Goal: Information Seeking & Learning: Learn about a topic

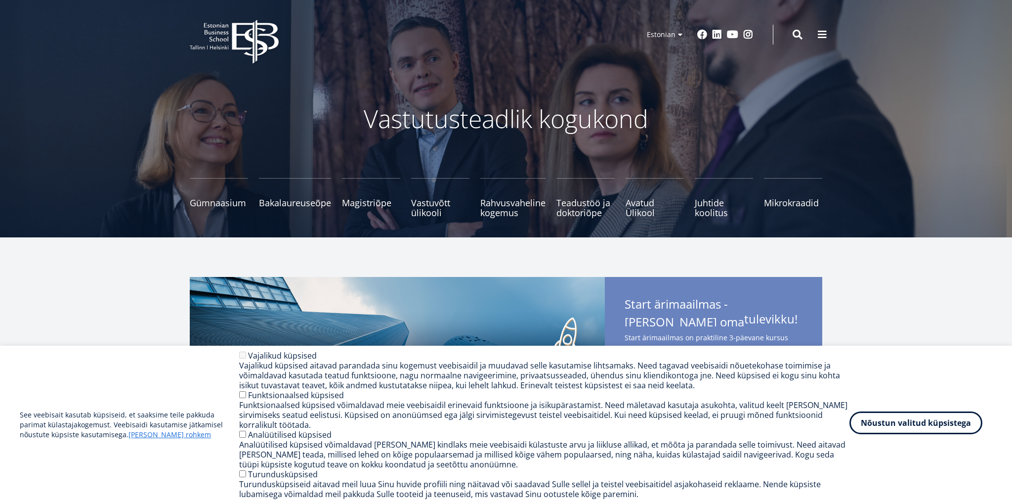
click at [887, 428] on button "Nõustun valitud küpsistega" at bounding box center [916, 422] width 133 height 23
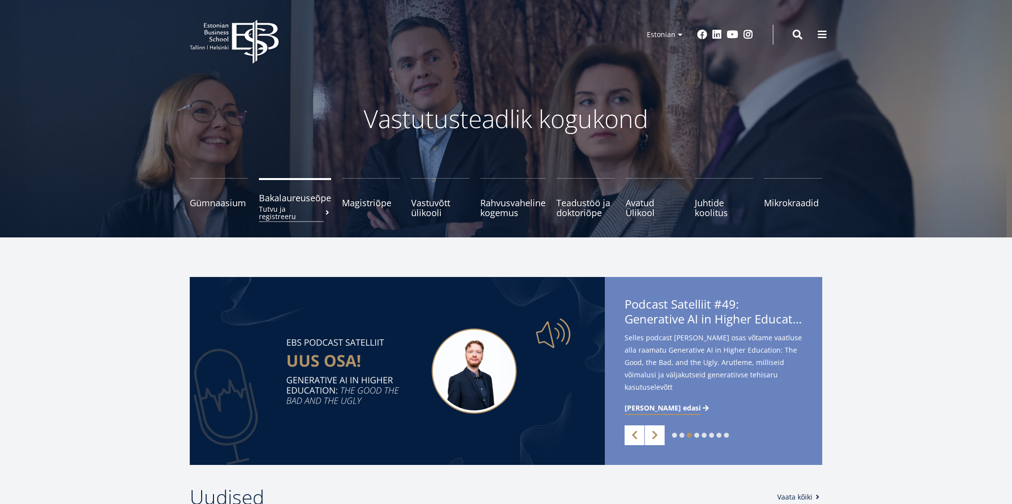
click at [317, 200] on span "Bakalaureuseõpe Tutvu ja registreeru" at bounding box center [295, 198] width 72 height 10
click at [369, 207] on small "Tutvu ja registreeru" at bounding box center [371, 212] width 58 height 15
click at [243, 205] on small "Tutvu ja registreeru" at bounding box center [219, 212] width 58 height 15
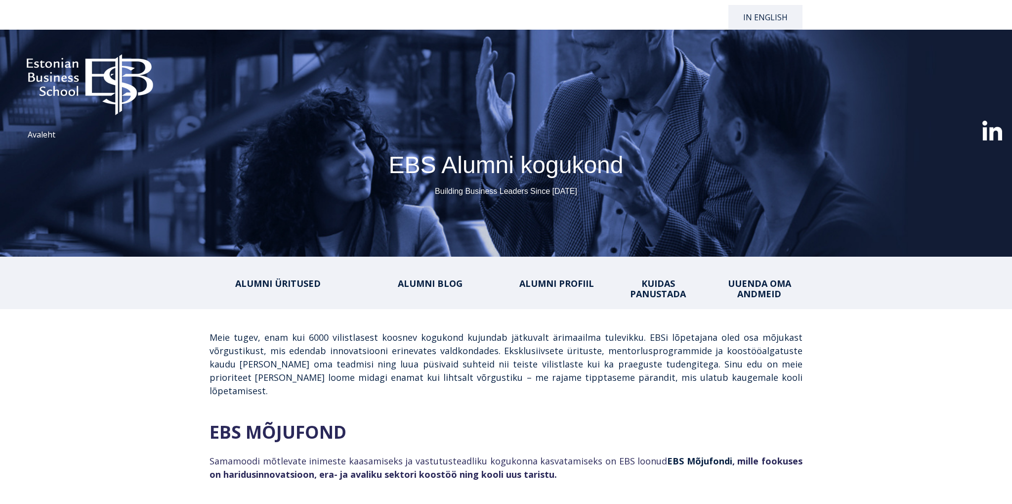
select select "**"
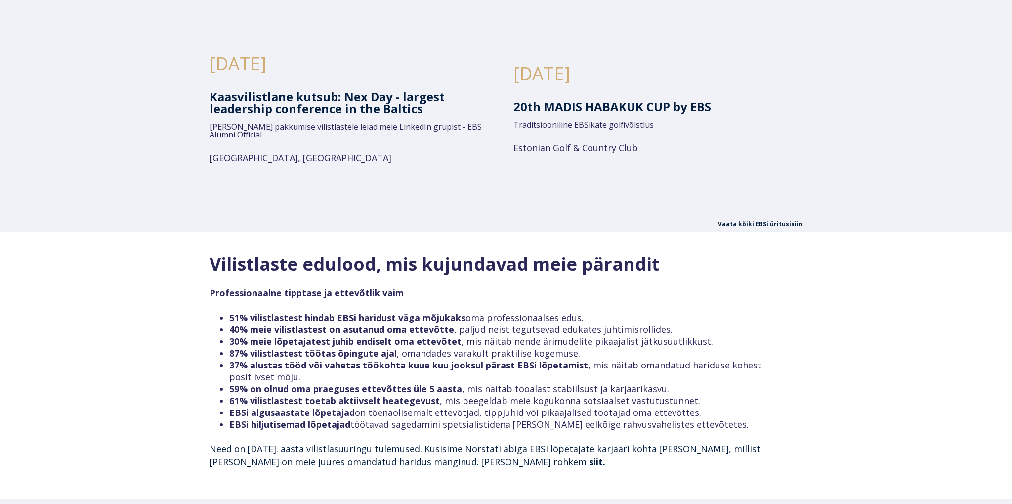
scroll to position [1096, 0]
